Goal: Find specific page/section: Find specific page/section

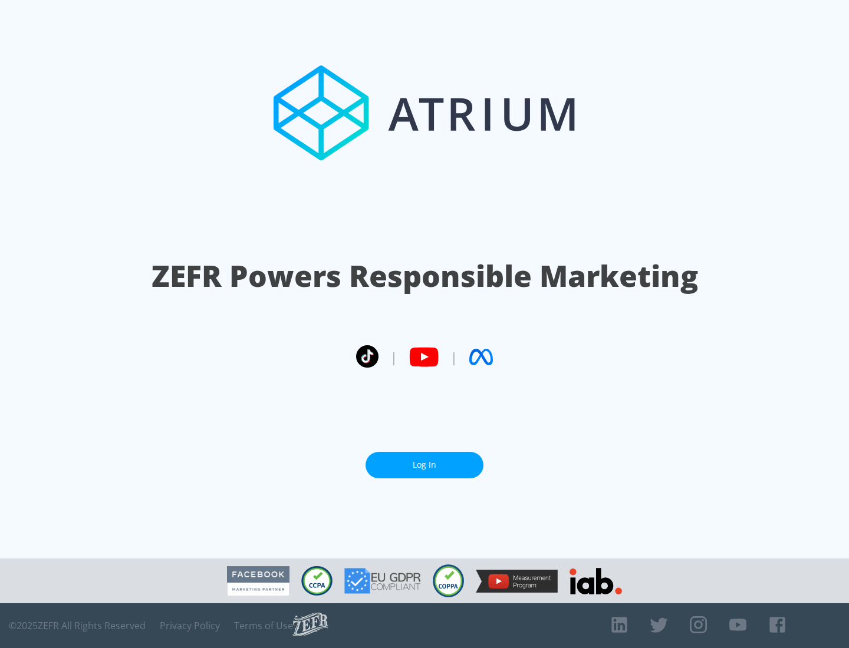
click at [424, 460] on link "Log In" at bounding box center [424, 465] width 118 height 27
